Goal: Task Accomplishment & Management: Complete application form

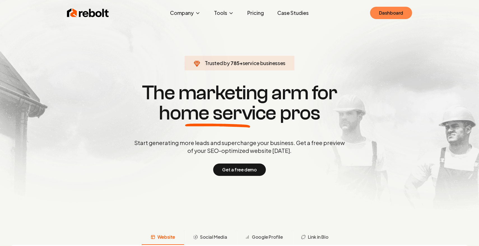
click at [377, 9] on link "Dashboard" at bounding box center [391, 13] width 42 height 12
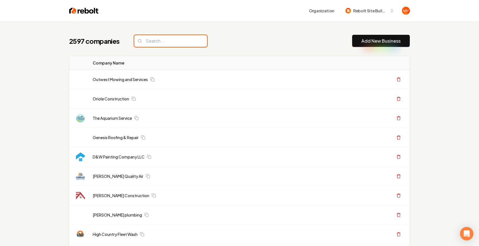
click at [150, 44] on input "search" at bounding box center [170, 41] width 73 height 12
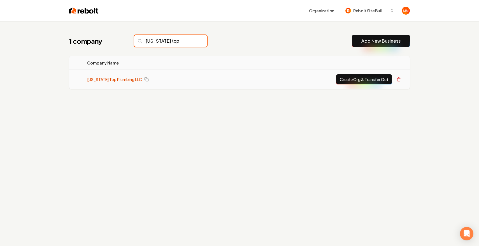
type input "texas top"
click at [96, 78] on link "Texas Top Plumbing LLC" at bounding box center [114, 79] width 55 height 6
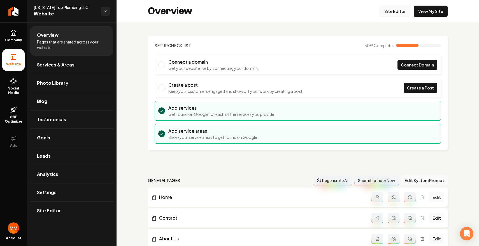
click at [402, 11] on link "Site Editor" at bounding box center [395, 11] width 31 height 11
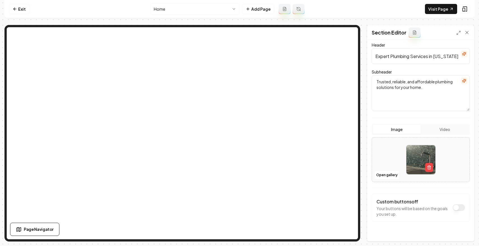
scroll to position [44, 0]
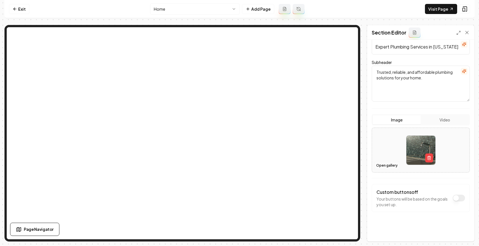
click at [377, 168] on button "Open gallery" at bounding box center [386, 165] width 25 height 9
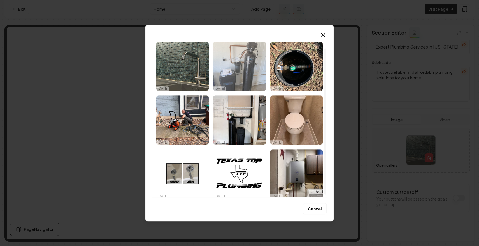
scroll to position [16, 0]
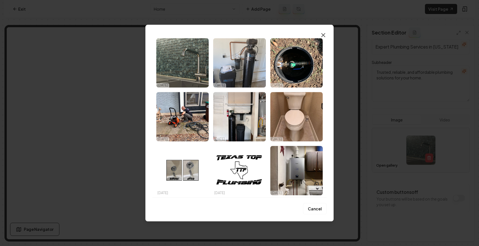
click at [324, 32] on icon "button" at bounding box center [323, 35] width 7 height 7
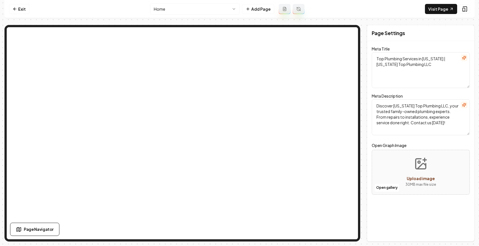
scroll to position [0, 0]
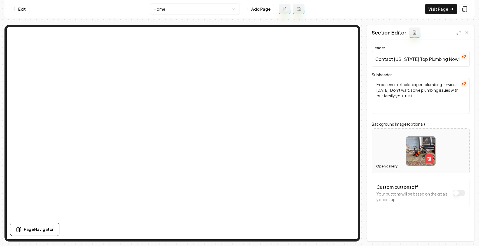
click at [381, 164] on button "Open gallery" at bounding box center [386, 166] width 25 height 9
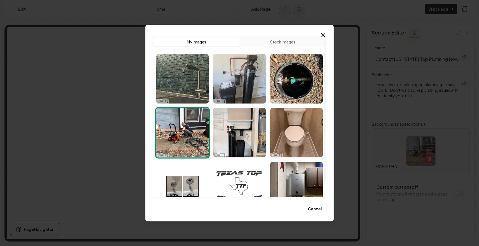
click at [229, 175] on img "Select image image_68dfc9c95c7cd75eb8843a65.jpeg" at bounding box center [239, 186] width 52 height 49
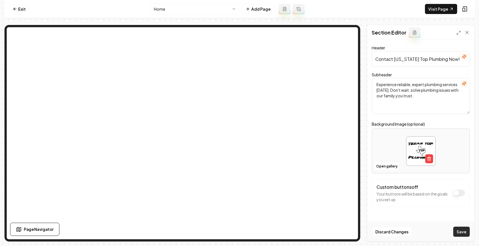
click at [461, 230] on button "Save" at bounding box center [461, 231] width 17 height 10
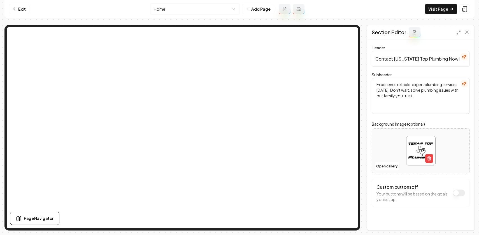
click at [15, 3] on nav "Exit Home Add Page Visit Page" at bounding box center [239, 9] width 470 height 18
click at [16, 8] on icon at bounding box center [15, 9] width 4 height 4
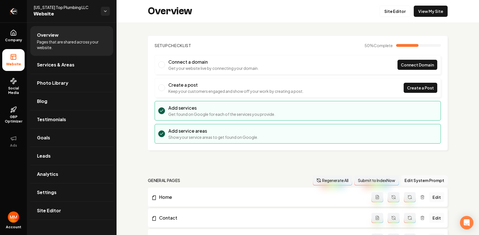
click at [12, 11] on icon "Return to dashboard" at bounding box center [13, 11] width 9 height 9
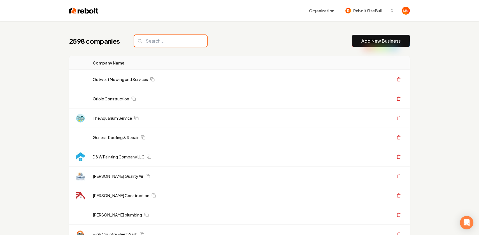
click at [187, 41] on input "search" at bounding box center [170, 41] width 73 height 12
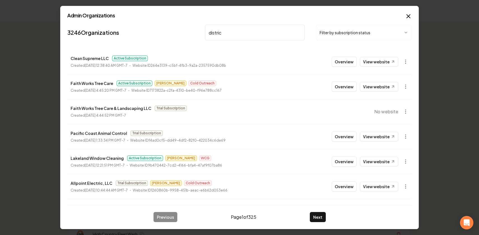
type input "district"
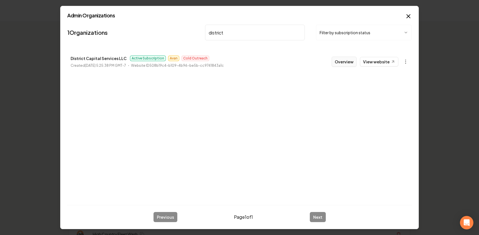
click at [338, 62] on button "Overview" at bounding box center [344, 62] width 25 height 10
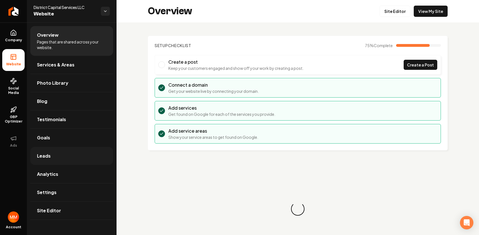
click at [68, 150] on link "Leads" at bounding box center [71, 156] width 83 height 18
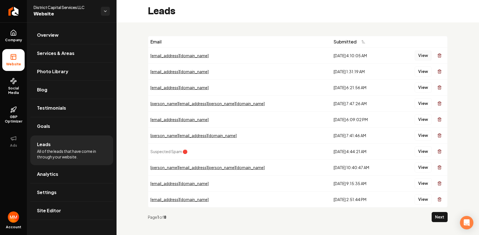
click at [425, 56] on button "View" at bounding box center [423, 55] width 17 height 10
click at [419, 69] on button "View" at bounding box center [423, 71] width 17 height 10
click at [421, 90] on button "View" at bounding box center [423, 87] width 17 height 10
click at [418, 102] on button "View" at bounding box center [423, 103] width 17 height 10
click at [429, 117] on button "View" at bounding box center [423, 119] width 17 height 10
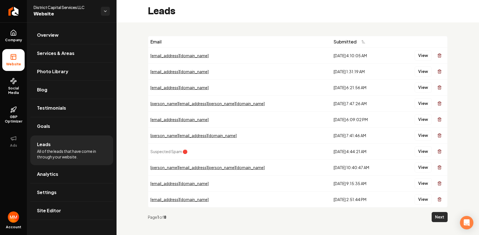
click at [435, 215] on button "Next" at bounding box center [440, 217] width 16 height 10
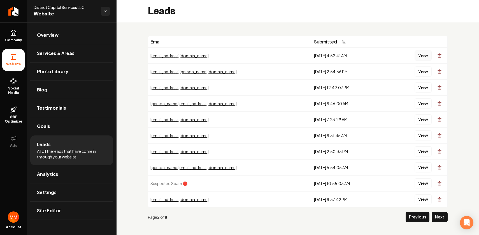
click at [423, 56] on button "View" at bounding box center [423, 55] width 17 height 10
click at [424, 70] on button "View" at bounding box center [423, 71] width 17 height 10
click at [420, 89] on button "View" at bounding box center [423, 87] width 17 height 10
click at [419, 102] on button "View" at bounding box center [423, 103] width 17 height 10
click at [421, 120] on button "View" at bounding box center [423, 119] width 17 height 10
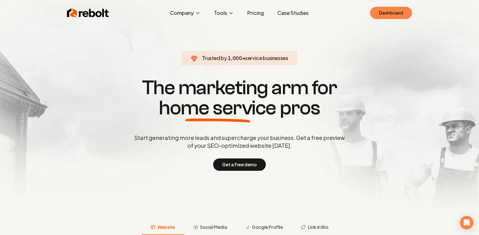
click at [379, 16] on link "Dashboard" at bounding box center [391, 13] width 42 height 12
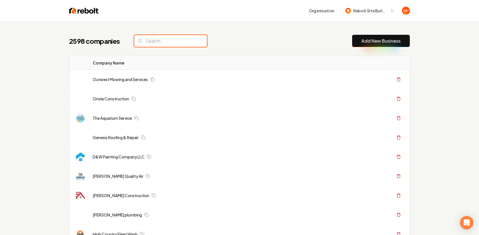
click at [181, 42] on input "search" at bounding box center [170, 41] width 73 height 12
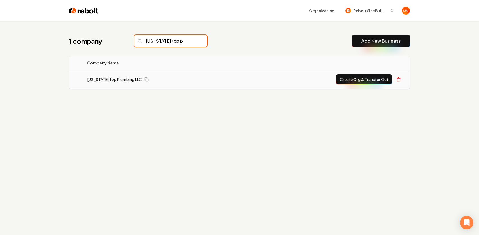
type input "texas top p"
click at [369, 75] on button "Create Org & Transfer Out" at bounding box center [364, 79] width 56 height 10
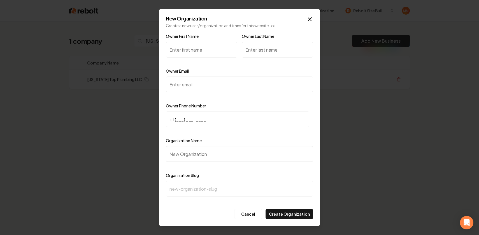
type input "C"
type input "Chris"
click at [254, 45] on input "Owner Last Name" at bounding box center [277, 50] width 71 height 16
type input "Kopesky"
click at [212, 78] on input "Owner Email" at bounding box center [239, 84] width 147 height 16
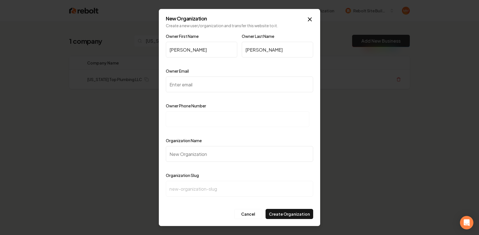
paste input "texastopplumbing@gmail.com"
type input "texastopplumbing@gmail.com"
click at [214, 122] on input at bounding box center [237, 119] width 143 height 16
paste input "+1 (121) 099-2895"
type input "+1 (210) 992-8959"
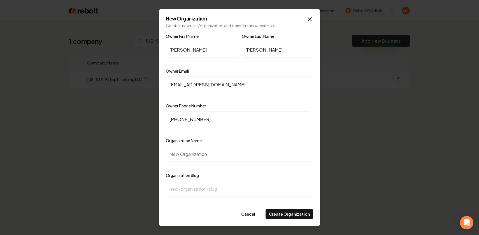
click at [220, 156] on input "Organization Name" at bounding box center [239, 154] width 147 height 16
type input "T"
type input "t"
type input "Te"
type input "te"
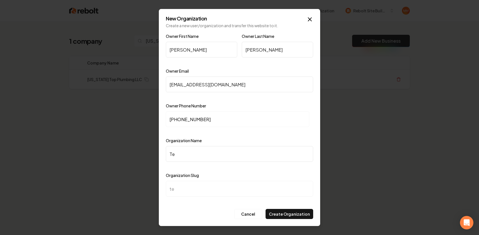
type input "Tex"
type input "tex"
type input "Texa"
type input "texa"
type input "Texas"
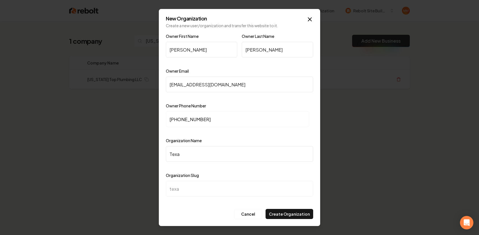
type input "texas"
type input "Texas T"
type input "texas-t"
type input "Texas To"
type input "texas-to"
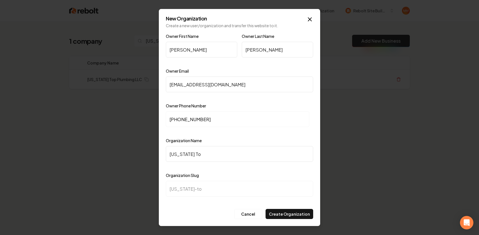
type input "Texas Top"
type input "texas-top"
type input "Texas Top P"
type input "texas-top-p"
type input "Texas Top Pl"
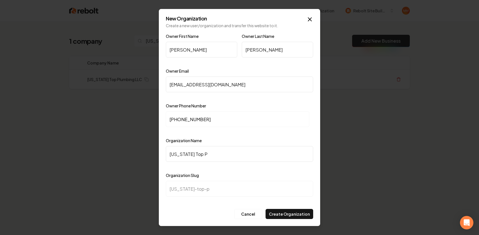
type input "texas-top-pl"
type input "Texas Top Plu"
type input "texas-top-plu"
type input "Texas Top Plum"
type input "texas-top-plum"
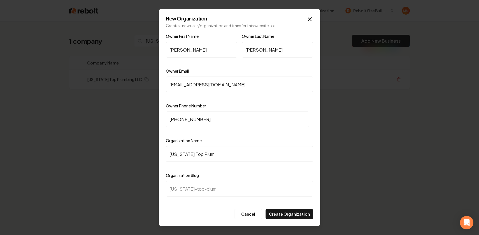
type input "Texas Top Plumb"
type input "texas-top-plumb"
type input "Texas Top Plumbi"
type input "texas-top-plumbi"
type input "Texas Top Plumbin"
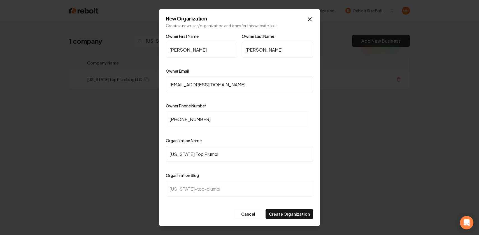
type input "texas-top-plumbin"
type input "Texas Top Plumbing"
type input "texas-top-plumbing"
type input "Texas Top Plumbing"
click at [278, 212] on button "Create Organization" at bounding box center [290, 214] width 48 height 10
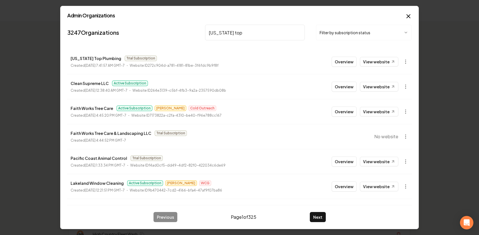
type input "texas top"
drag, startPoint x: 152, startPoint y: 57, endPoint x: 175, endPoint y: 59, distance: 23.6
click at [173, 58] on div "Texas Top Plumbing Trial Subscription" at bounding box center [145, 58] width 148 height 7
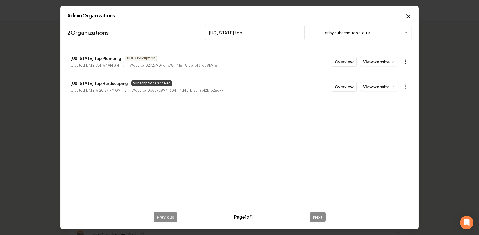
click at [406, 63] on body "Organization Rebolt Site Builder 2597 companies Add New Business Logo Company N…" at bounding box center [239, 117] width 479 height 235
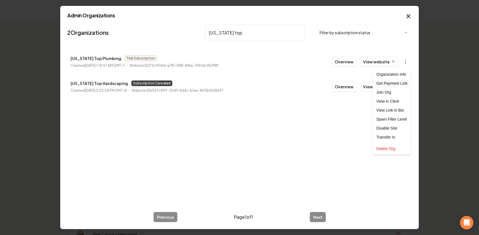
click at [382, 81] on div "Get Payment Link" at bounding box center [392, 83] width 36 height 9
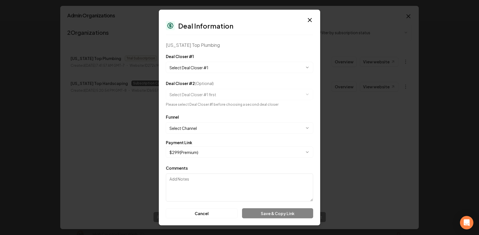
click at [259, 69] on body "Organization Rebolt Site Builder 2597 companies Add New Business Logo Company N…" at bounding box center [239, 117] width 479 height 235
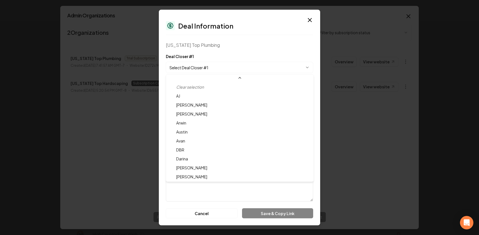
select select "**********"
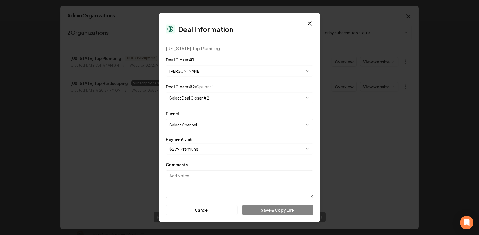
click at [214, 123] on body "Organization Rebolt Site Builder 2597 companies Add New Business Logo Company N…" at bounding box center [239, 117] width 479 height 235
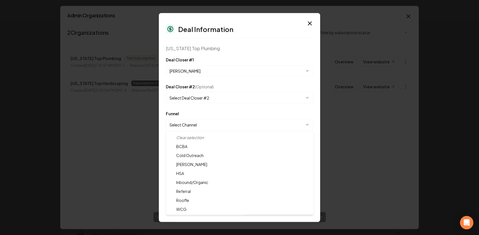
select select "**********"
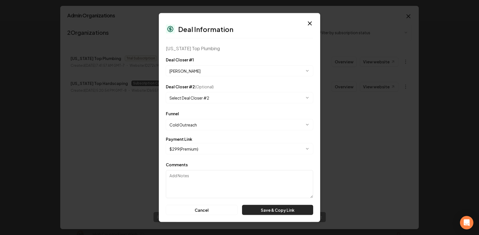
click at [264, 212] on button "Save & Copy Link" at bounding box center [277, 210] width 71 height 10
